Goal: Transaction & Acquisition: Subscribe to service/newsletter

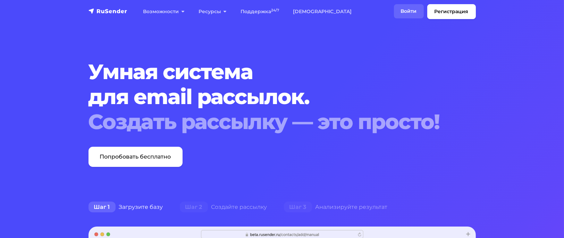
click at [411, 11] on link "Войти" at bounding box center [409, 11] width 30 height 14
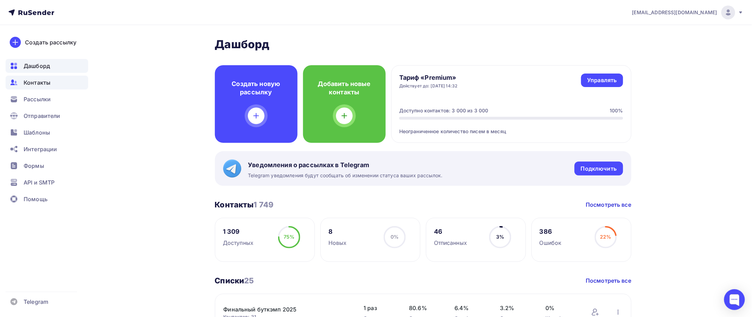
click at [45, 85] on span "Контакты" at bounding box center [37, 82] width 27 height 8
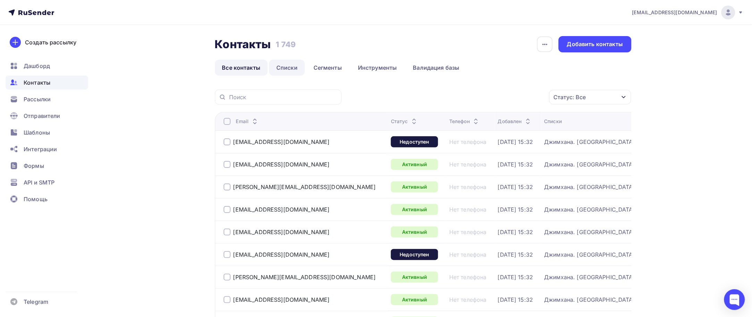
click at [287, 70] on link "Списки" at bounding box center [287, 68] width 36 height 16
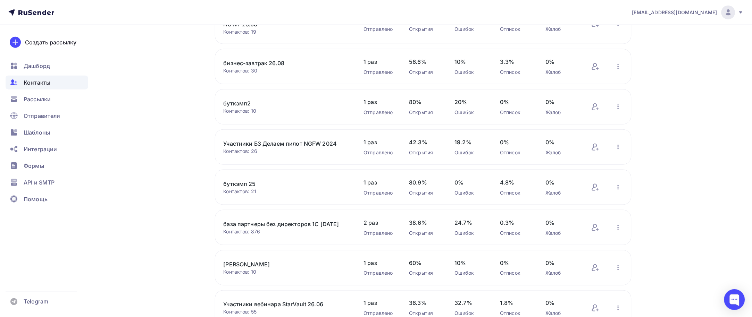
scroll to position [222, 0]
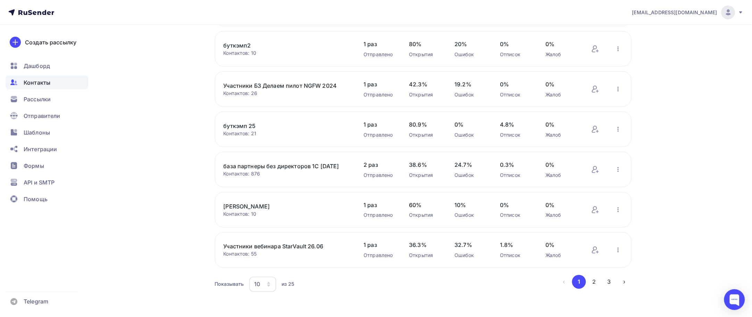
click at [287, 164] on link "база партнеры без директоров 1С [DATE]" at bounding box center [283, 166] width 118 height 8
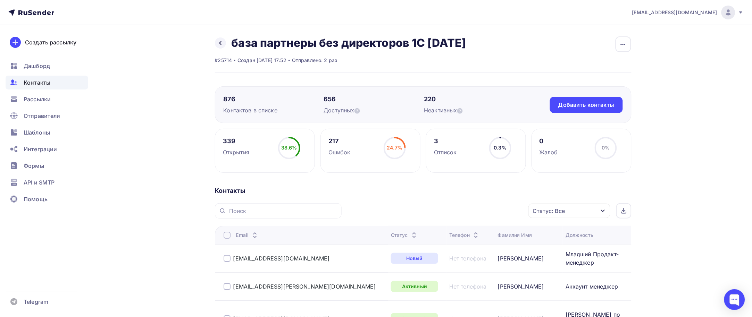
click at [581, 204] on div "Статус: Все" at bounding box center [569, 211] width 82 height 15
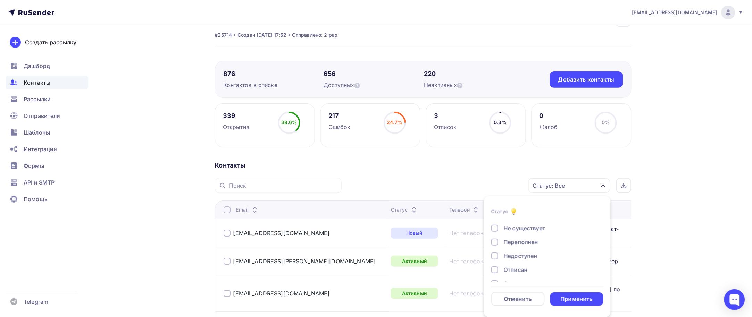
scroll to position [30, 0]
click at [526, 268] on div "Отписан" at bounding box center [516, 265] width 24 height 8
click at [539, 278] on div "Отписан вручную" at bounding box center [529, 279] width 50 height 8
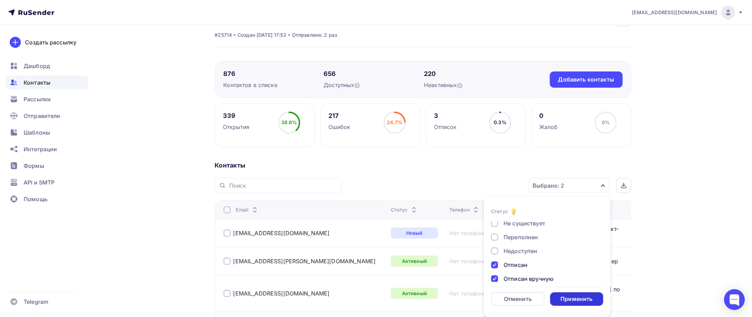
click at [568, 298] on div "Применить" at bounding box center [577, 299] width 32 height 8
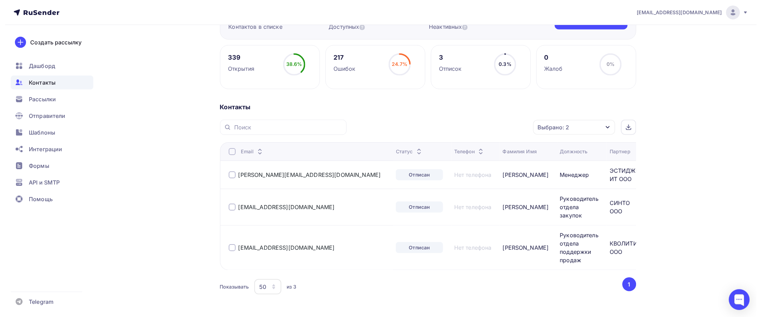
scroll to position [100, 0]
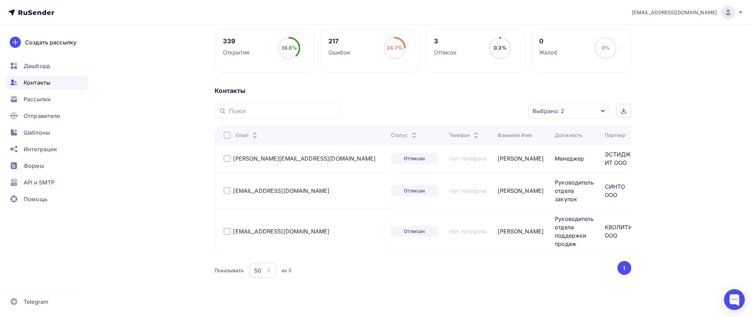
click at [225, 135] on div at bounding box center [227, 135] width 7 height 7
click at [491, 114] on div "Действие" at bounding box center [477, 112] width 92 height 14
click at [474, 131] on div "Добавить в списки" at bounding box center [465, 131] width 53 height 8
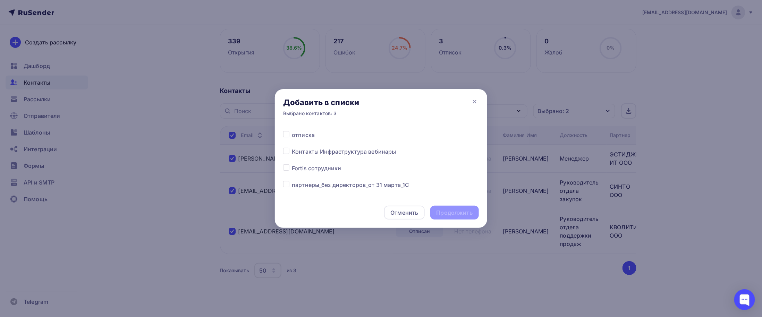
scroll to position [315, 0]
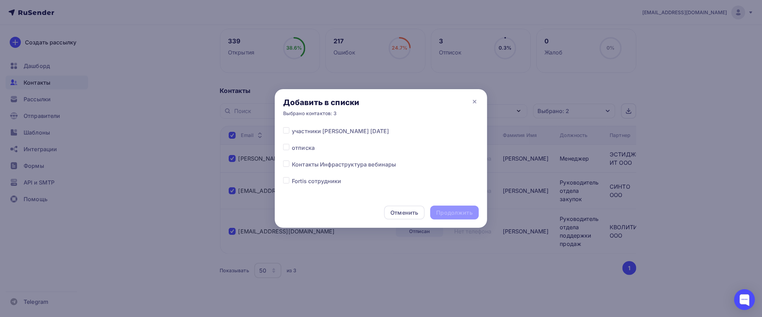
click at [308, 150] on span "отписка" at bounding box center [303, 148] width 23 height 8
click at [292, 144] on label at bounding box center [292, 144] width 0 height 0
click at [285, 145] on input "checkbox" at bounding box center [286, 147] width 6 height 6
checkbox input "true"
click at [453, 213] on div "Продолжить" at bounding box center [455, 213] width 36 height 8
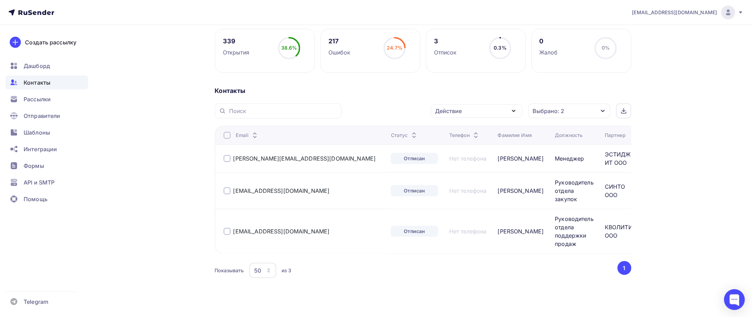
click at [517, 115] on icon "button" at bounding box center [514, 111] width 8 height 8
click at [478, 133] on div "Добавить в списки" at bounding box center [465, 131] width 53 height 8
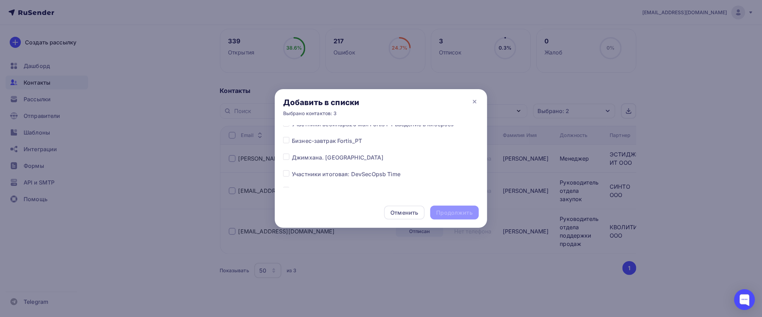
scroll to position [307, 0]
click at [292, 152] on label at bounding box center [292, 152] width 0 height 0
click at [287, 156] on input "checkbox" at bounding box center [286, 155] width 6 height 6
checkbox input "true"
click at [461, 214] on div "Продолжить" at bounding box center [455, 213] width 36 height 8
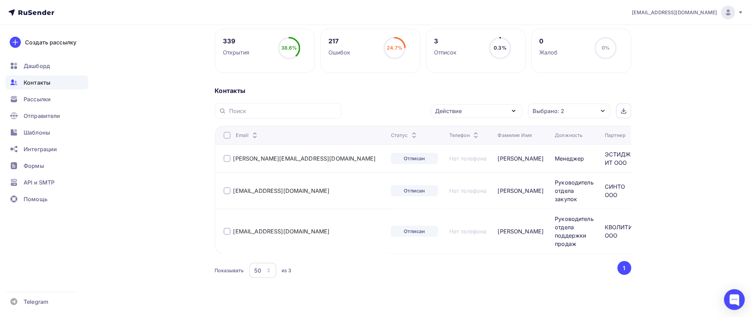
click at [516, 114] on icon "button" at bounding box center [514, 111] width 8 height 8
click at [481, 144] on div "Исключить из списка" at bounding box center [469, 145] width 60 height 8
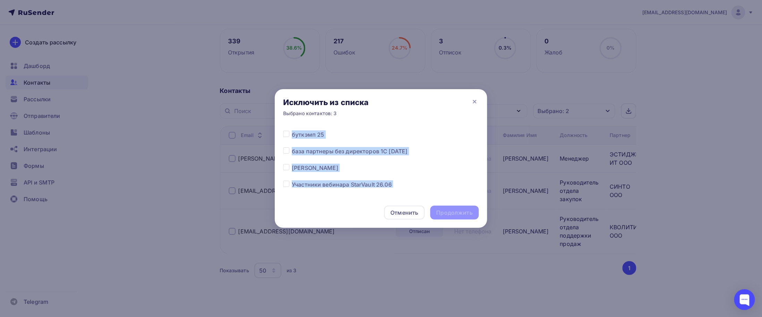
drag, startPoint x: 383, startPoint y: 179, endPoint x: 477, endPoint y: 183, distance: 94.2
click at [477, 183] on div "Все списки Финальный буткэмп 2025 Джимхана. Москва. финал Участники факт: бизне…" at bounding box center [381, 156] width 196 height 62
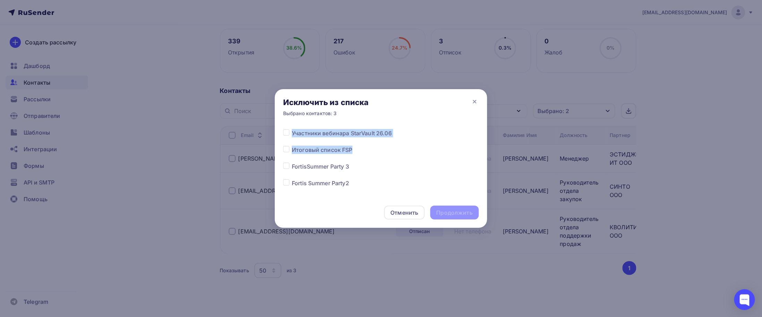
scroll to position [135, 0]
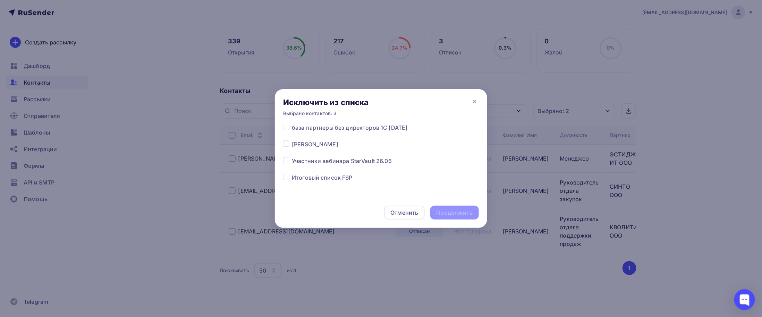
click at [432, 108] on div "Исключить из списка Выбрано контактов: 3" at bounding box center [381, 107] width 212 height 36
click at [408, 131] on span "база партнеры без директоров 1С [DATE]" at bounding box center [350, 128] width 116 height 8
click at [327, 129] on span "база партнеры без директоров 1С [DATE]" at bounding box center [350, 128] width 116 height 8
click at [292, 124] on label at bounding box center [292, 124] width 0 height 0
click at [285, 126] on input "checkbox" at bounding box center [286, 127] width 6 height 6
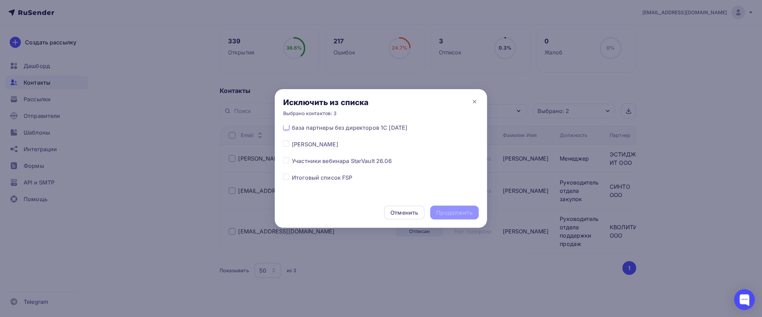
checkbox input "true"
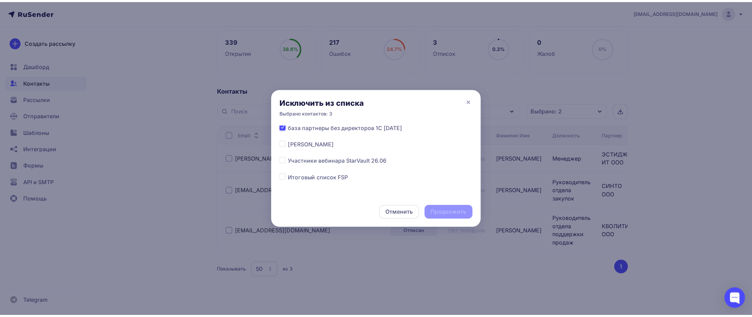
scroll to position [134, 0]
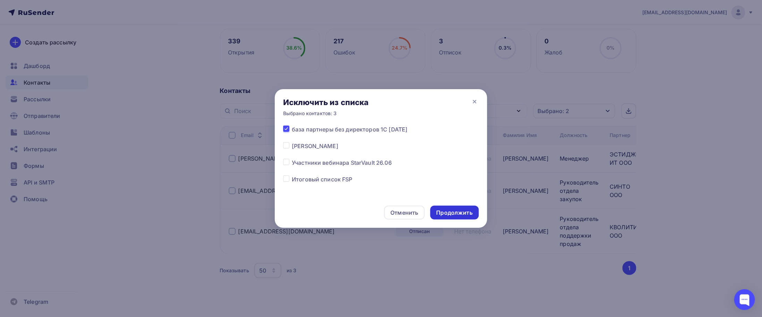
click at [450, 214] on div "Продолжить" at bounding box center [455, 213] width 36 height 8
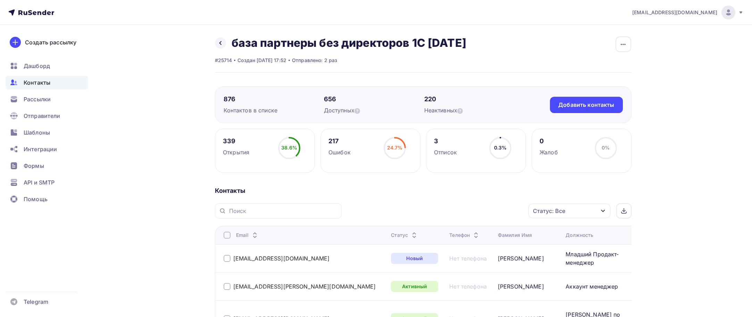
scroll to position [25, 0]
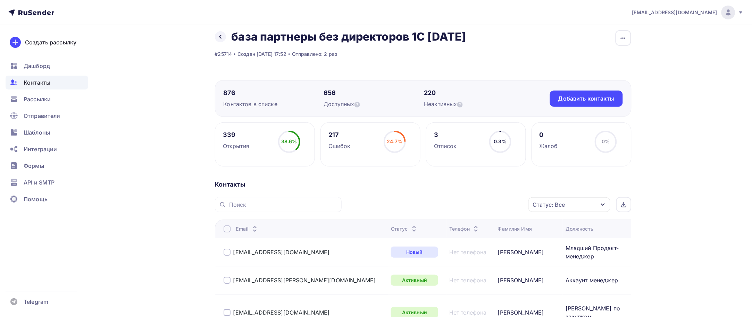
click at [599, 211] on div "Статус: Все" at bounding box center [569, 205] width 82 height 15
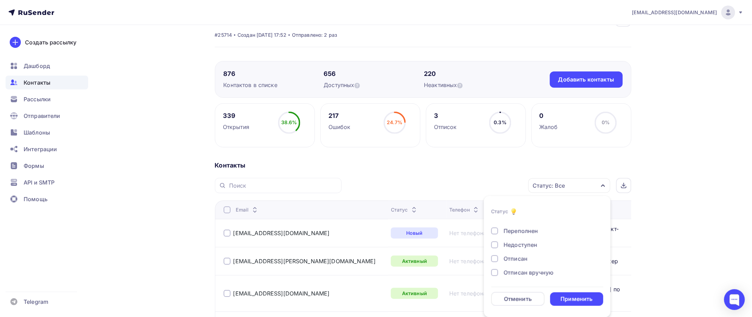
scroll to position [48, 0]
click at [513, 247] on div "Отписан" at bounding box center [516, 247] width 24 height 8
click at [518, 261] on div "Отписан вручную" at bounding box center [529, 261] width 50 height 8
click at [573, 298] on div "Применить" at bounding box center [577, 299] width 32 height 8
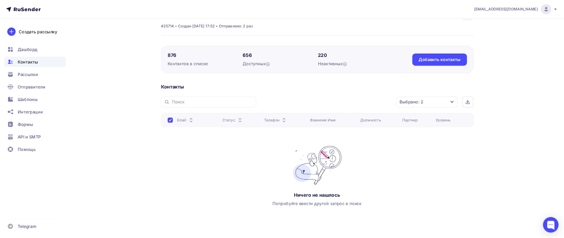
scroll to position [0, 0]
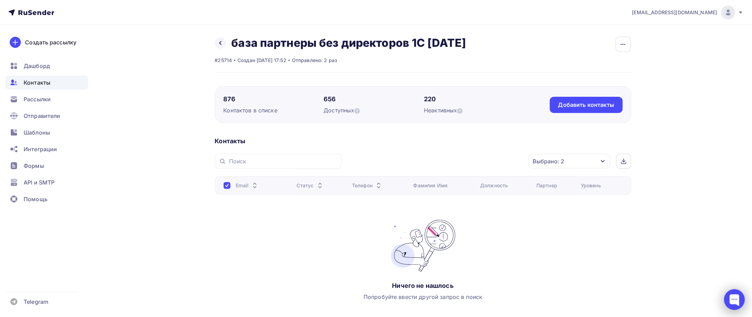
click at [735, 295] on div at bounding box center [734, 300] width 21 height 21
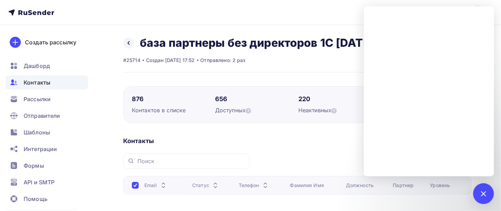
click at [289, 24] on nav "[EMAIL_ADDRESS][DOMAIN_NAME] Аккаунт Тарифы Выйти Создать рассылку [GEOGRAPHIC_…" at bounding box center [250, 12] width 501 height 25
click at [34, 106] on div "Рассылки" at bounding box center [47, 99] width 83 height 14
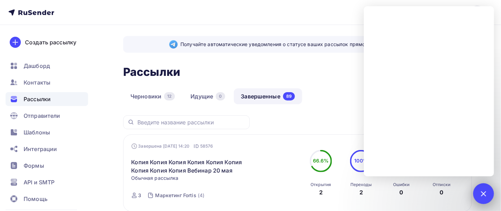
click at [488, 194] on div at bounding box center [483, 193] width 9 height 9
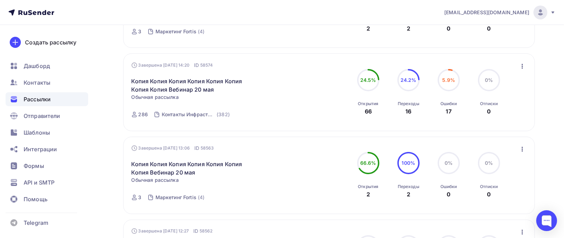
scroll to position [166, 0]
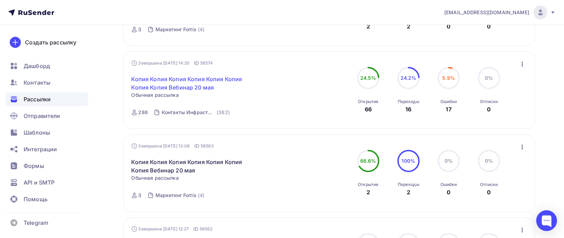
click at [202, 85] on link "Копия Копия Копия Копия Копия Копия Копия Копия Вебинар 20 мая" at bounding box center [191, 83] width 119 height 17
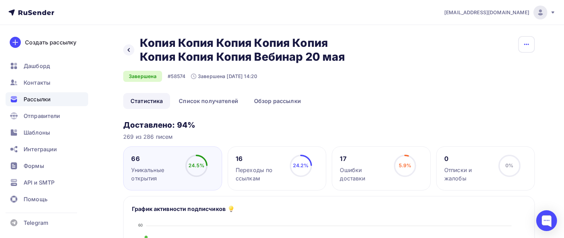
click at [530, 49] on button "button" at bounding box center [526, 44] width 17 height 17
click at [493, 67] on div "Копировать" at bounding box center [500, 66] width 67 height 8
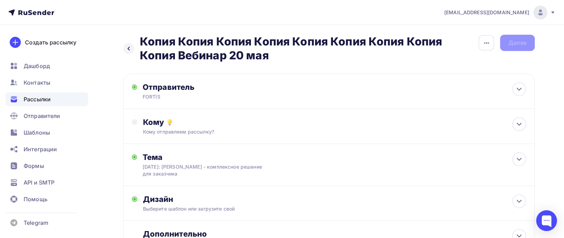
scroll to position [2, 0]
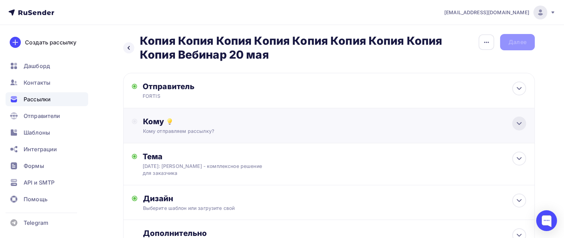
click at [521, 126] on icon at bounding box center [519, 123] width 8 height 8
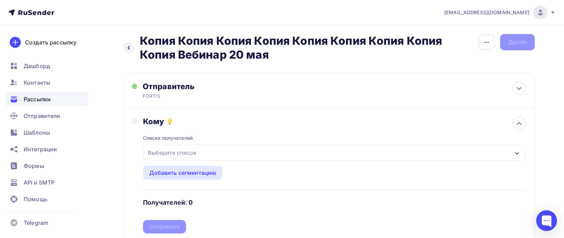
click at [254, 150] on div "Выберите список" at bounding box center [334, 153] width 383 height 16
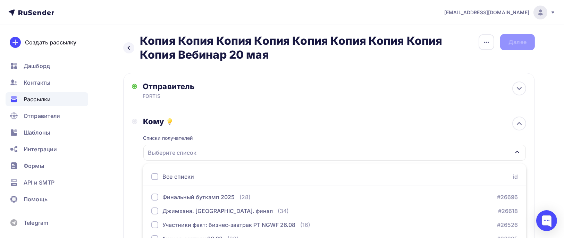
scroll to position [107, 0]
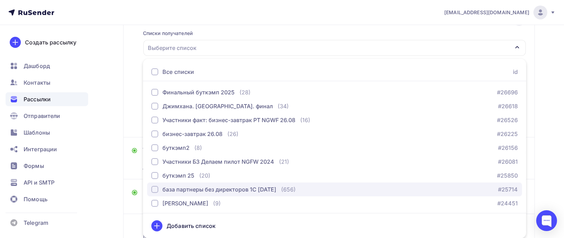
click at [262, 186] on div "база партнеры без директоров 1С [DATE]" at bounding box center [219, 189] width 114 height 8
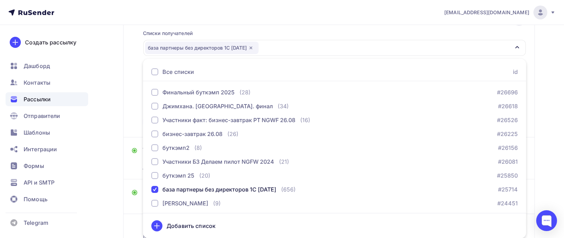
click at [102, 104] on div "Назад Копия Копия Копия Копия Копия Копия Копия Копия Копия Вебинар [DATE] Копи…" at bounding box center [282, 106] width 564 height 376
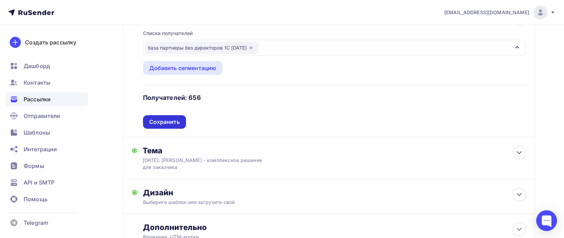
click at [174, 123] on div "Сохранить" at bounding box center [164, 122] width 31 height 8
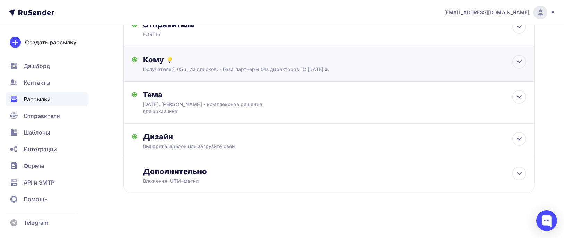
scroll to position [64, 0]
click at [523, 134] on div at bounding box center [519, 139] width 14 height 14
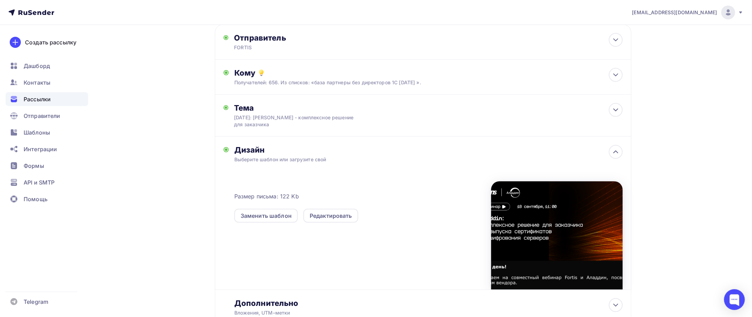
scroll to position [0, 0]
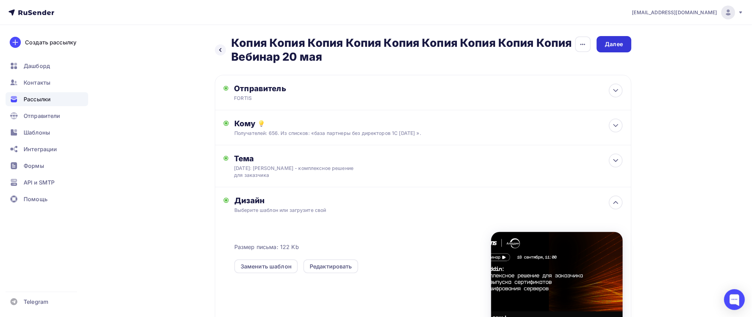
click at [615, 43] on div "Далее" at bounding box center [614, 44] width 18 height 8
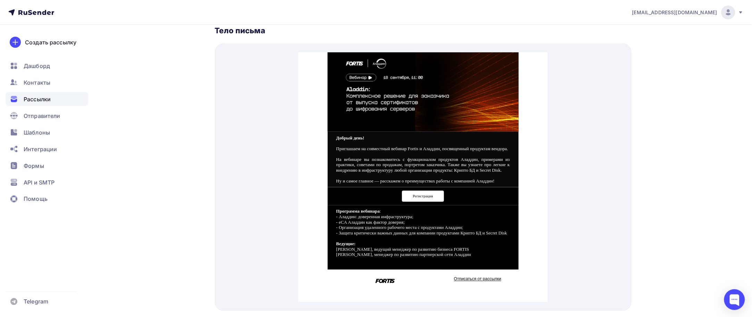
scroll to position [260, 0]
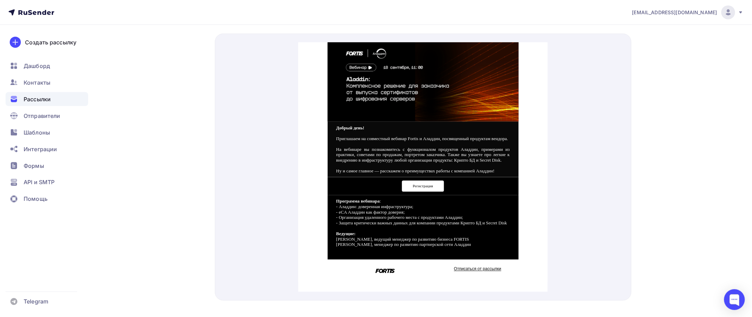
click at [379, 91] on img at bounding box center [422, 74] width 191 height 80
drag, startPoint x: 419, startPoint y: 166, endPoint x: 448, endPoint y: 163, distance: 28.2
click at [448, 163] on div "Добрый день! Приглашаем на совместный вебинар Fortis и Аладдин, посвященный про…" at bounding box center [423, 141] width 174 height 49
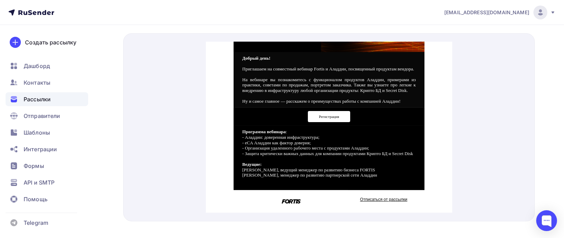
scroll to position [84, 0]
click at [320, 107] on span "Регистрация" at bounding box center [329, 108] width 42 height 11
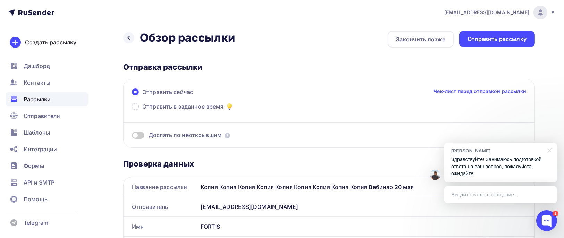
scroll to position [0, 0]
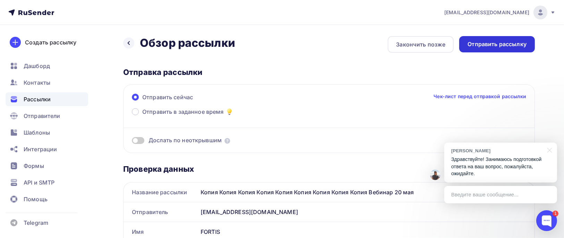
click at [500, 48] on div "Отправить рассылку" at bounding box center [497, 44] width 76 height 16
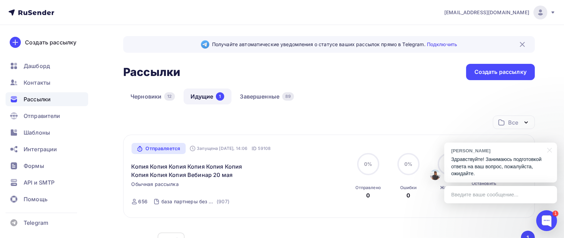
click at [511, 162] on p "Здравствуйте! Занимаюсь подготовкой ответа на ваш вопрос, пожалуйста, ожидайте." at bounding box center [500, 167] width 99 height 22
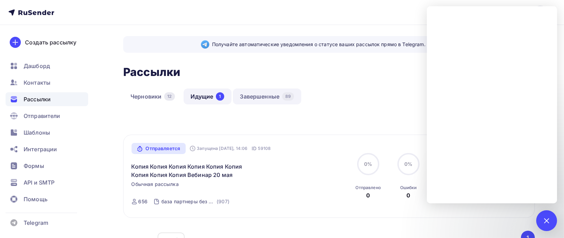
click at [272, 97] on link "Завершенные 89" at bounding box center [267, 97] width 69 height 16
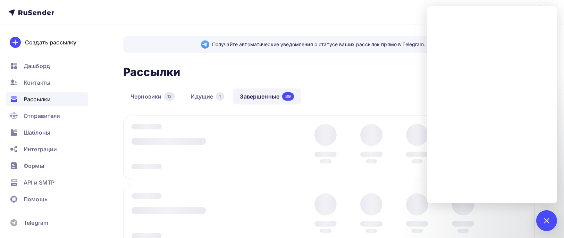
click at [367, 87] on div "Получайте автоматические уведомления о статусе ваших рассылок прямо в Telegram.…" at bounding box center [329, 188] width 412 height 305
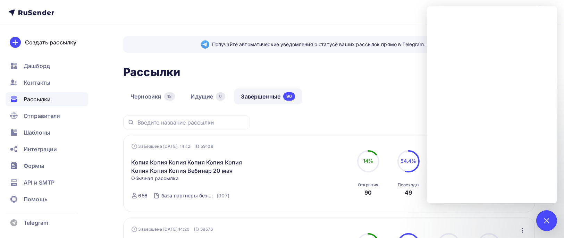
click at [346, 73] on div "Рассылки Рассылки Создать рассылку" at bounding box center [329, 72] width 412 height 16
click at [545, 221] on div at bounding box center [546, 220] width 9 height 9
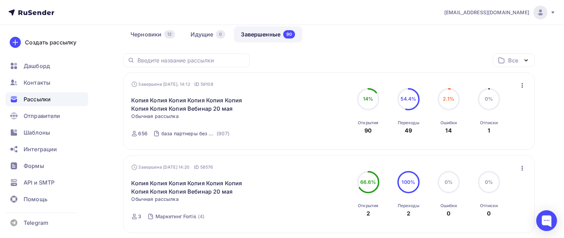
scroll to position [66, 0]
